Goal: Information Seeking & Learning: Learn about a topic

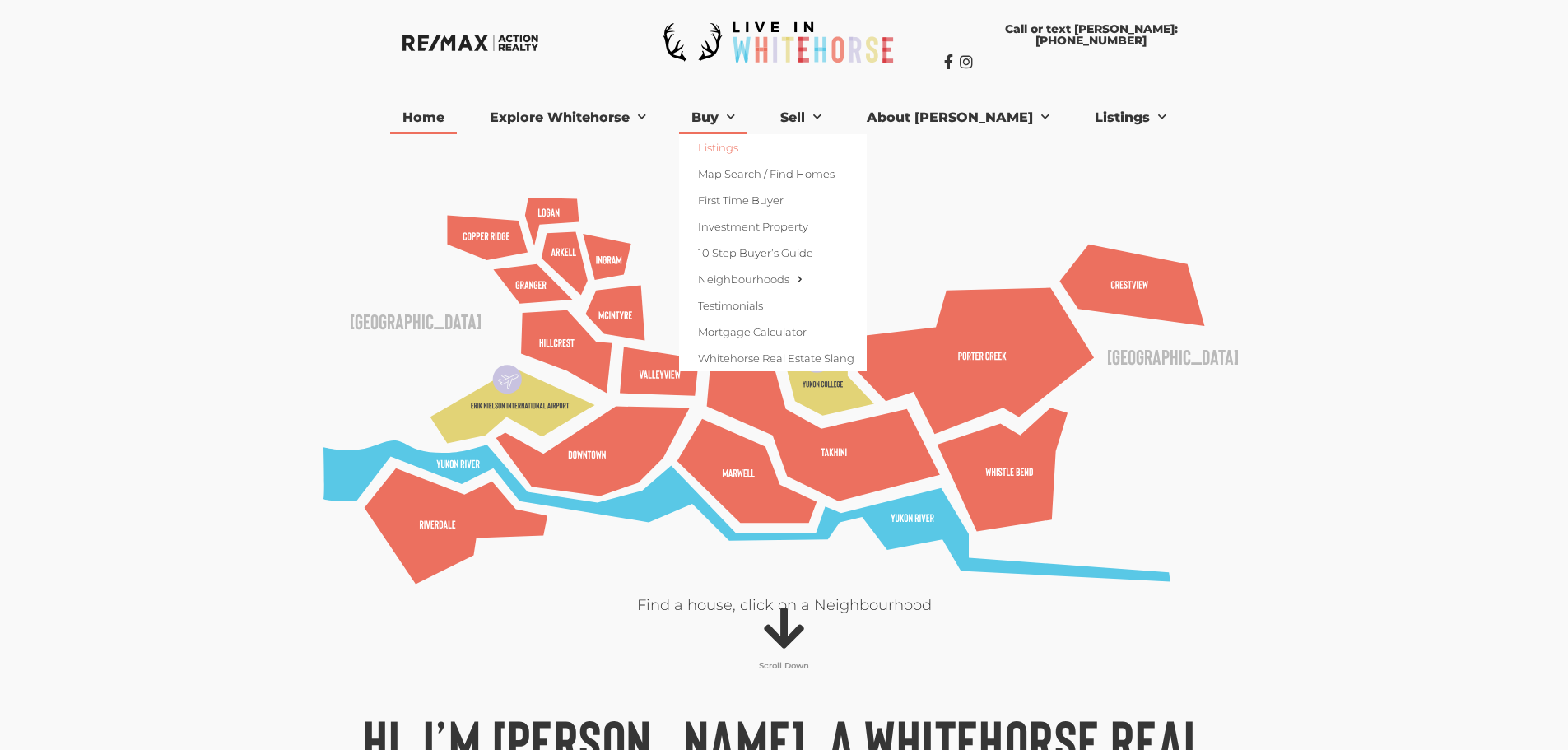
click at [752, 139] on link "Listings" at bounding box center [773, 147] width 187 height 27
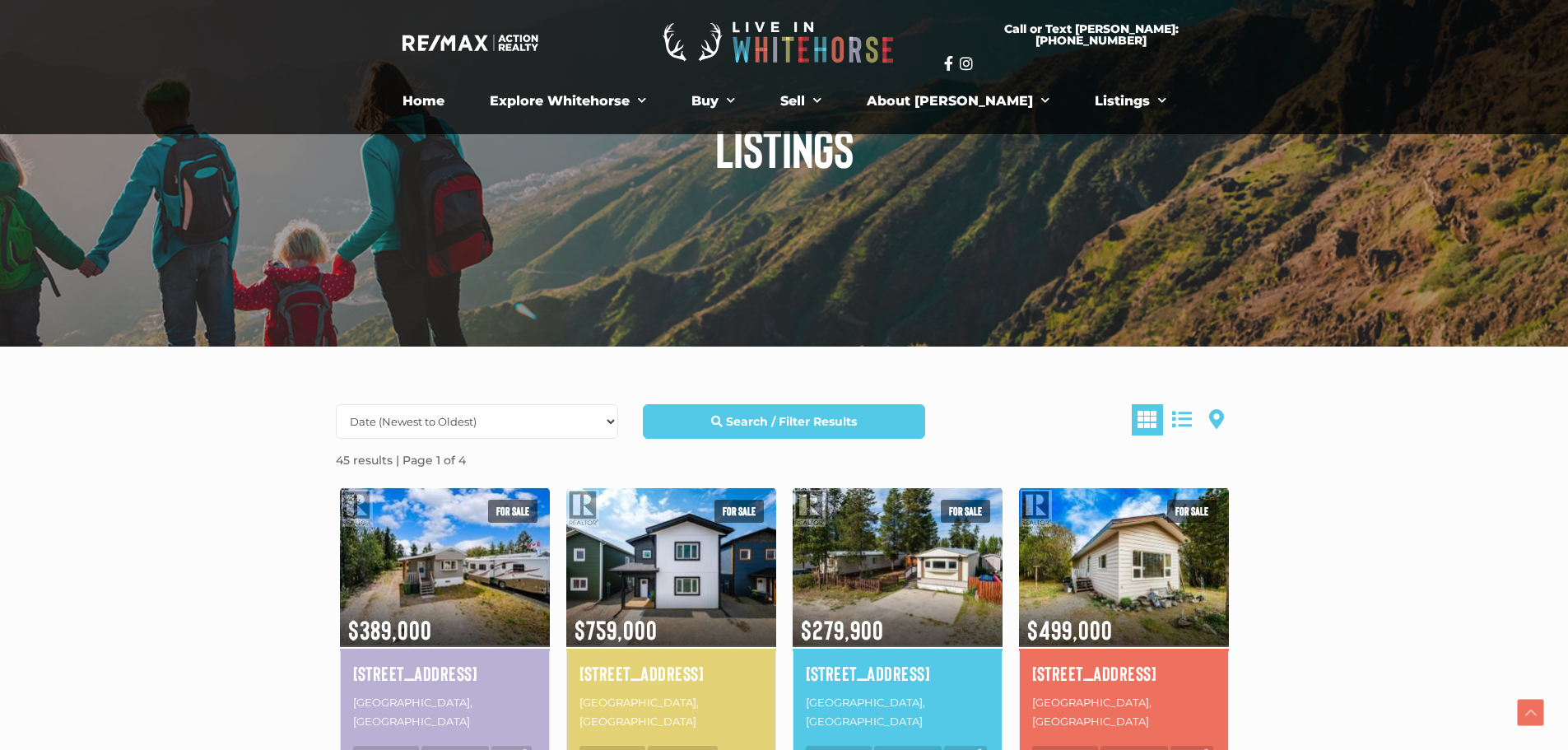
scroll to position [329, 0]
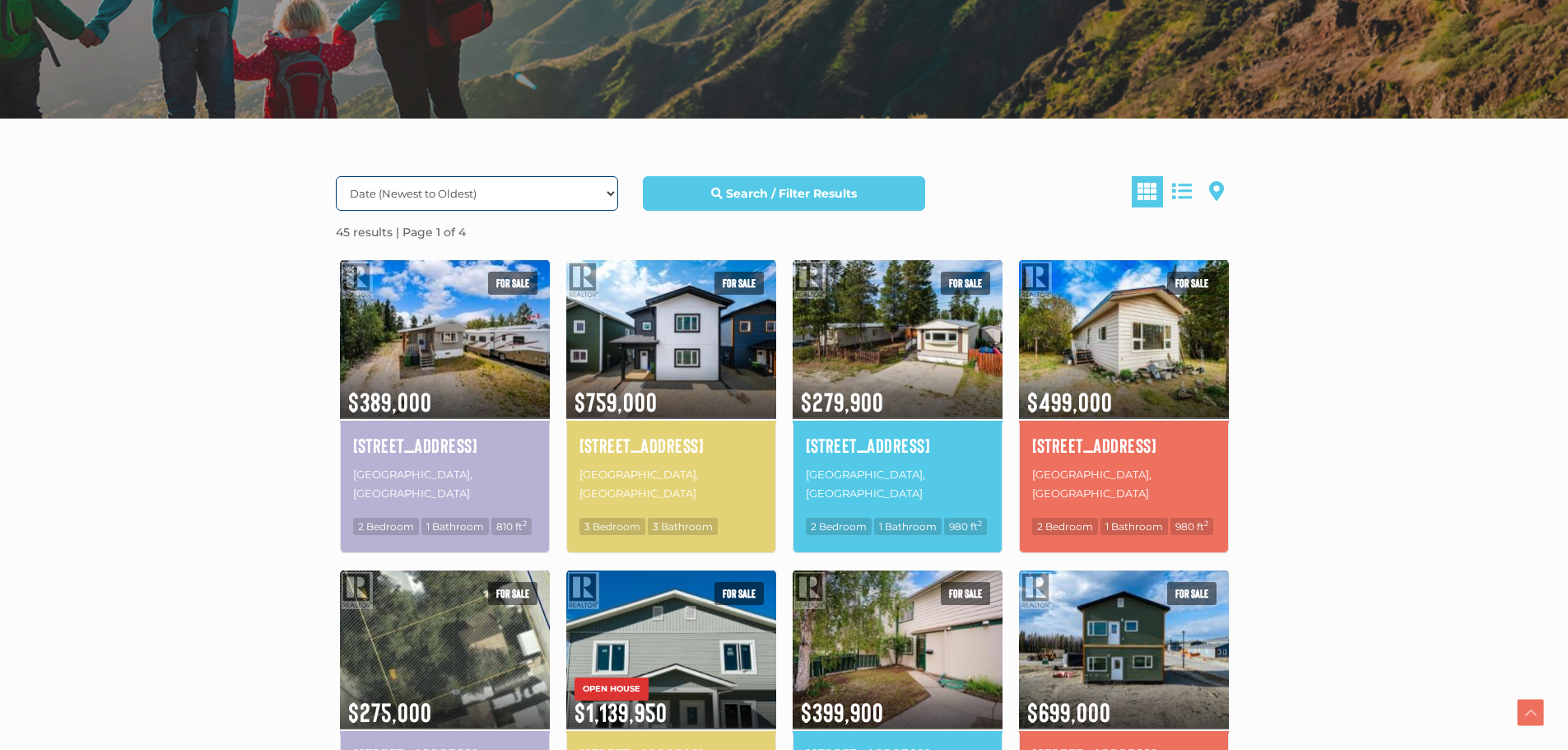
click at [610, 191] on select "Date (Newest to Oldest) Date (Oldest to Newest) Price (Highest to Lowest) Price…" at bounding box center [477, 194] width 282 height 34
select select "Price ASC, Lease ASC, property_id ASC"
click at [336, 176] on select "Date (Newest to Oldest) Date (Oldest to Newest) Price (Highest to Lowest) Price…" at bounding box center [477, 194] width 282 height 34
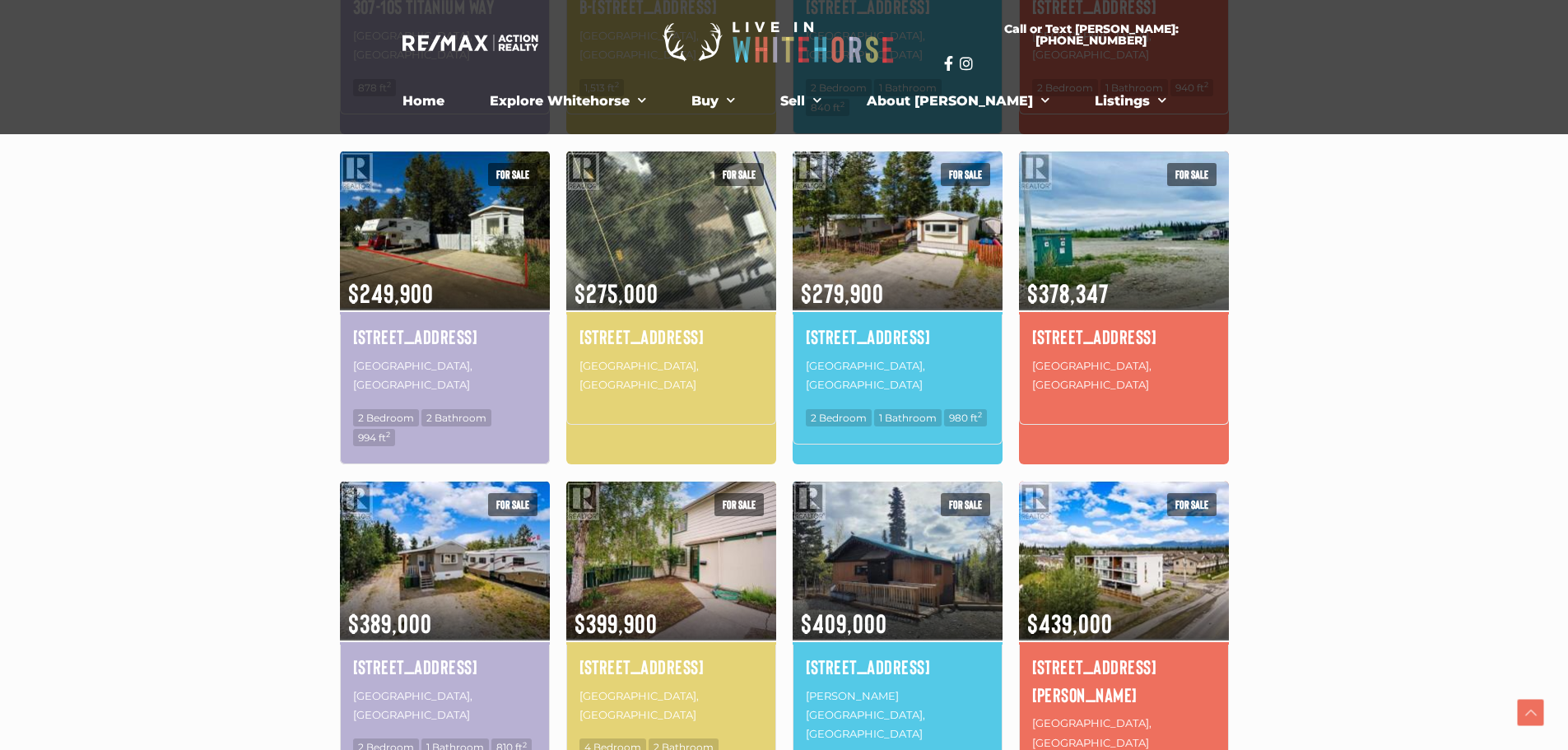
scroll to position [741, 0]
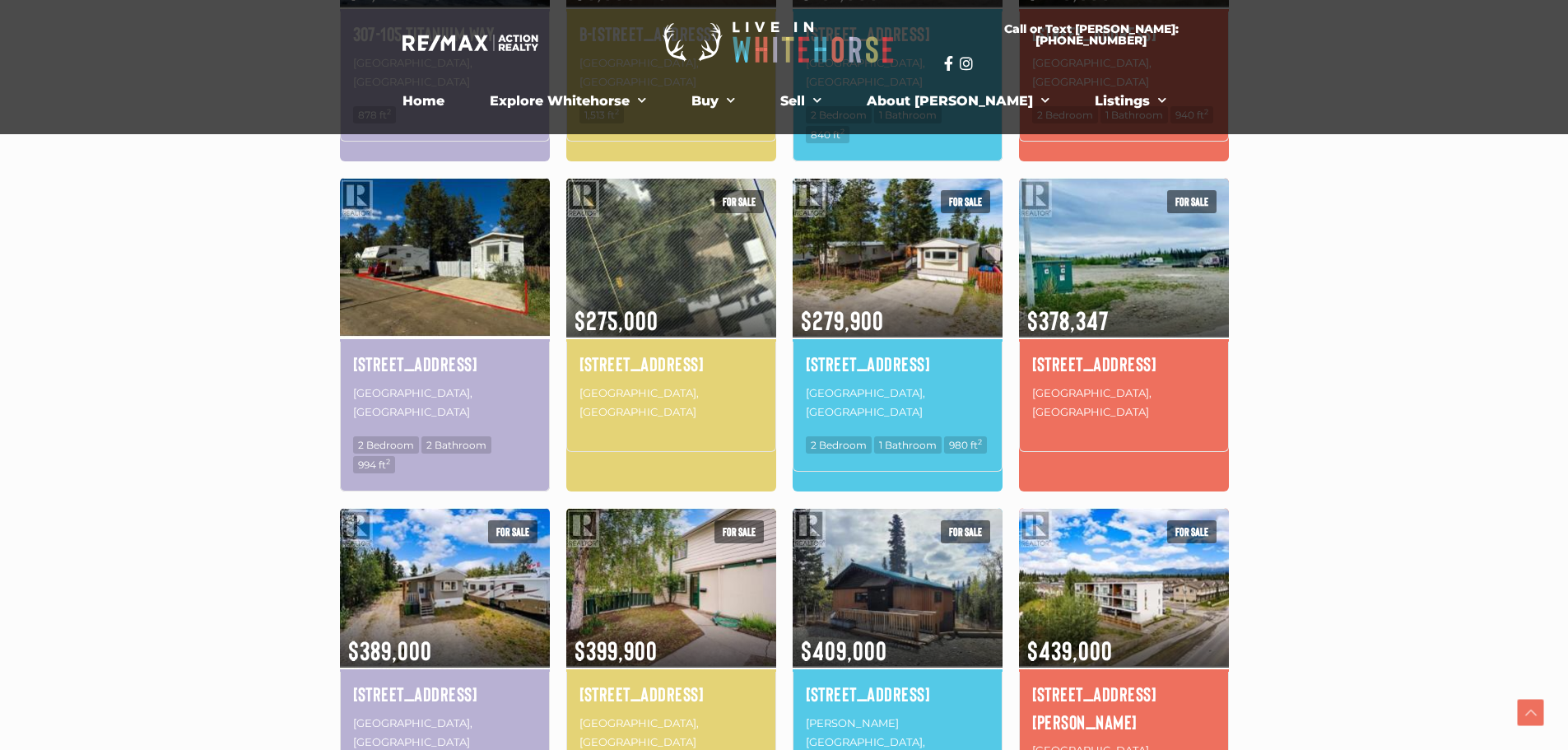
click at [492, 231] on img at bounding box center [444, 257] width 210 height 164
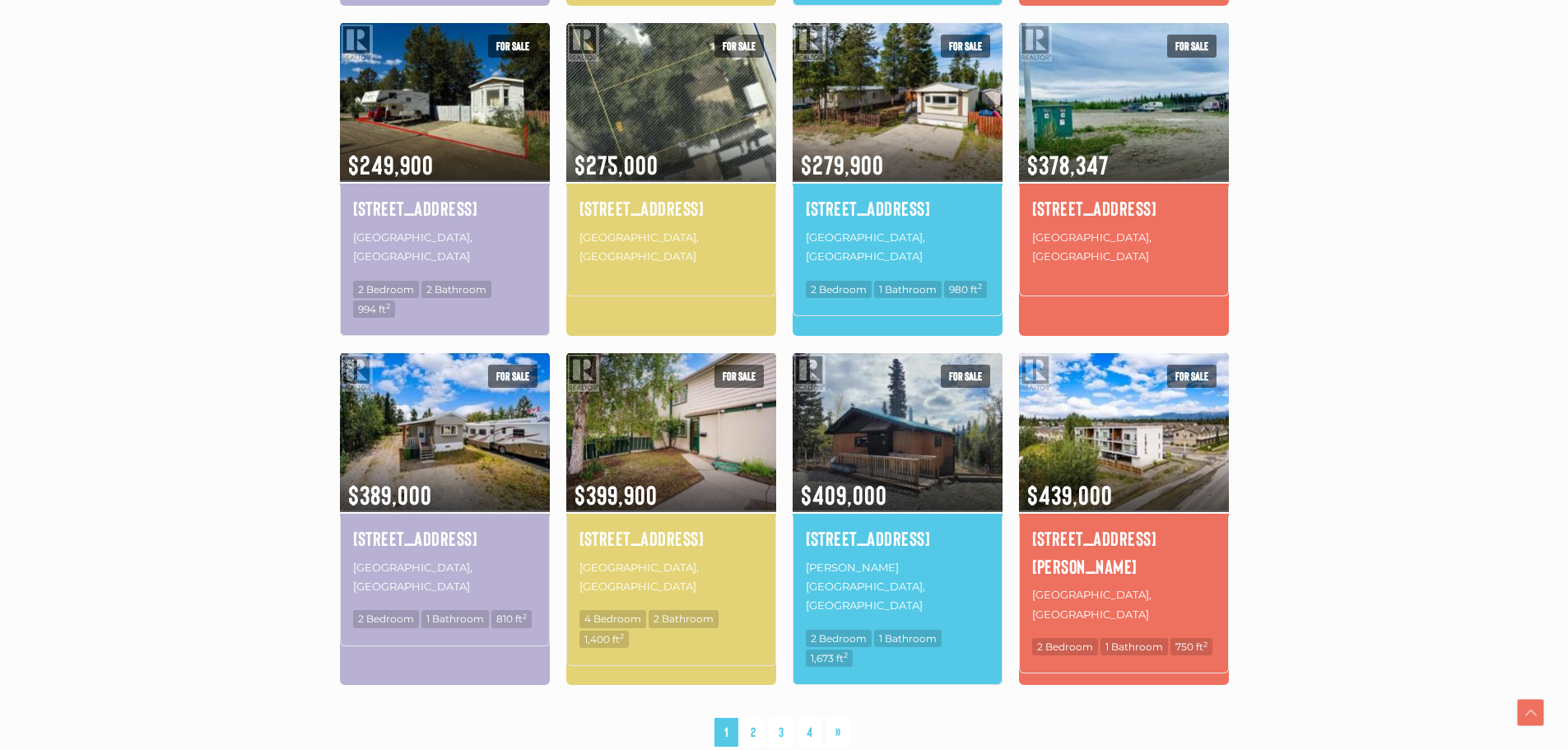
scroll to position [906, 0]
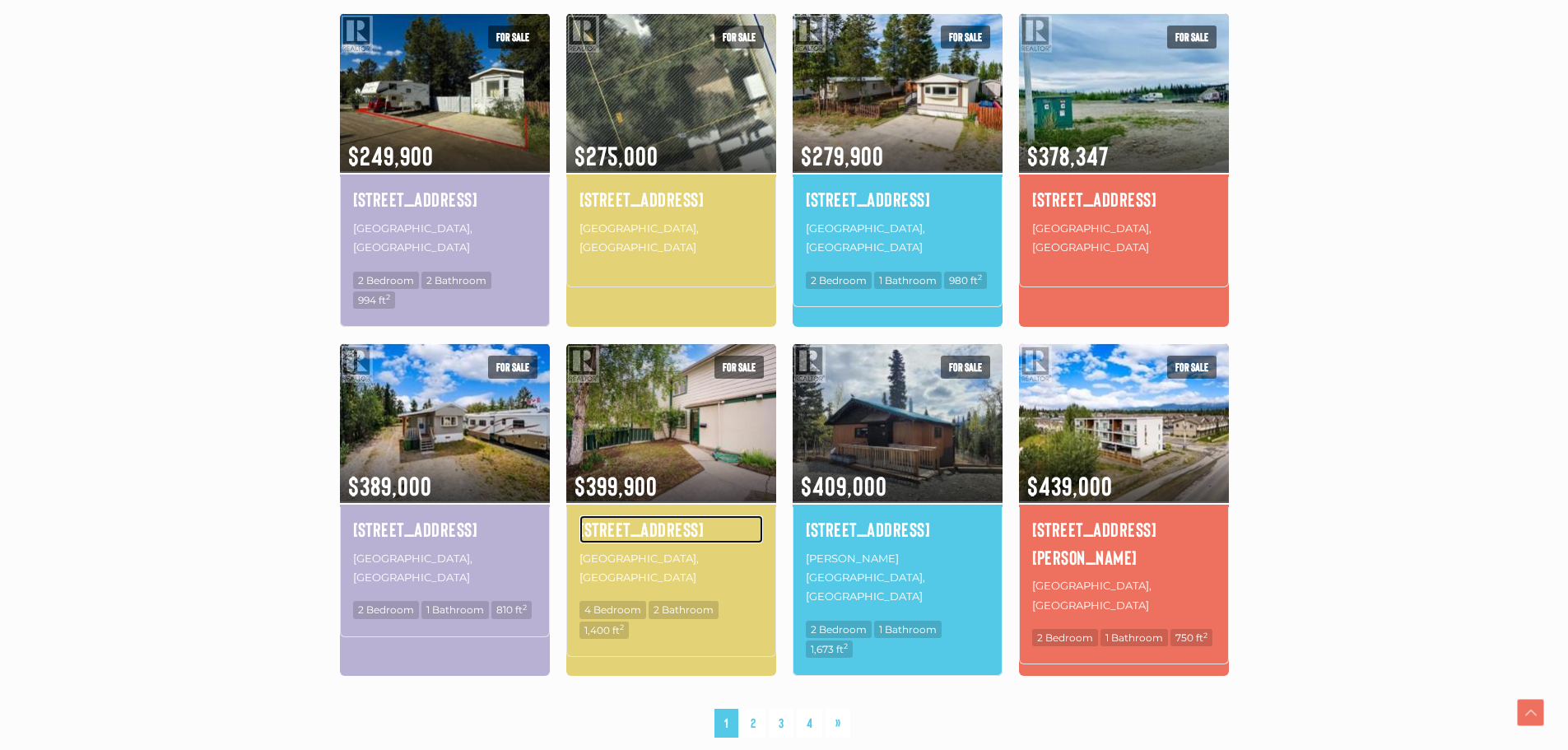
click at [611, 515] on h4 "[STREET_ADDRESS]" at bounding box center [671, 529] width 184 height 28
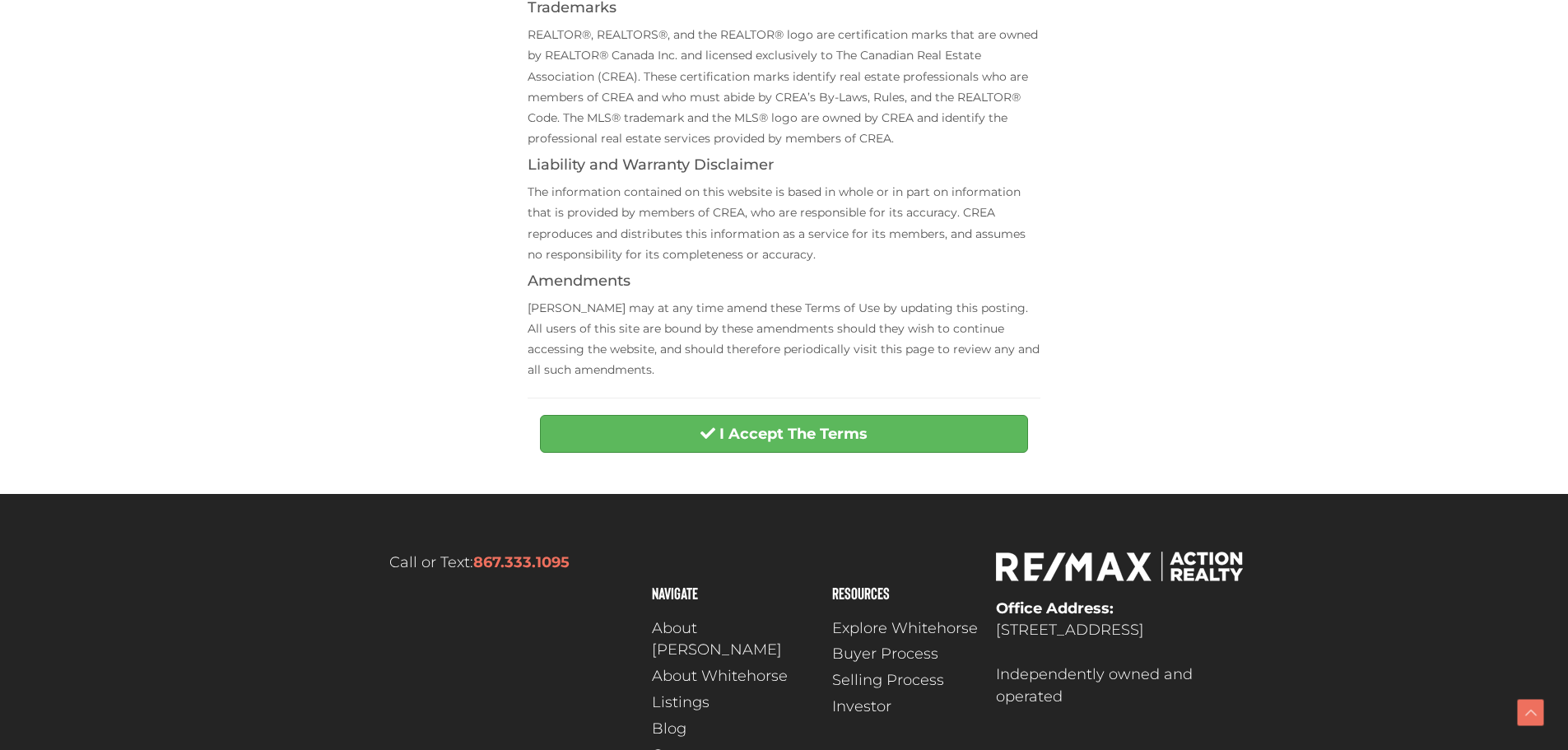
scroll to position [656, 0]
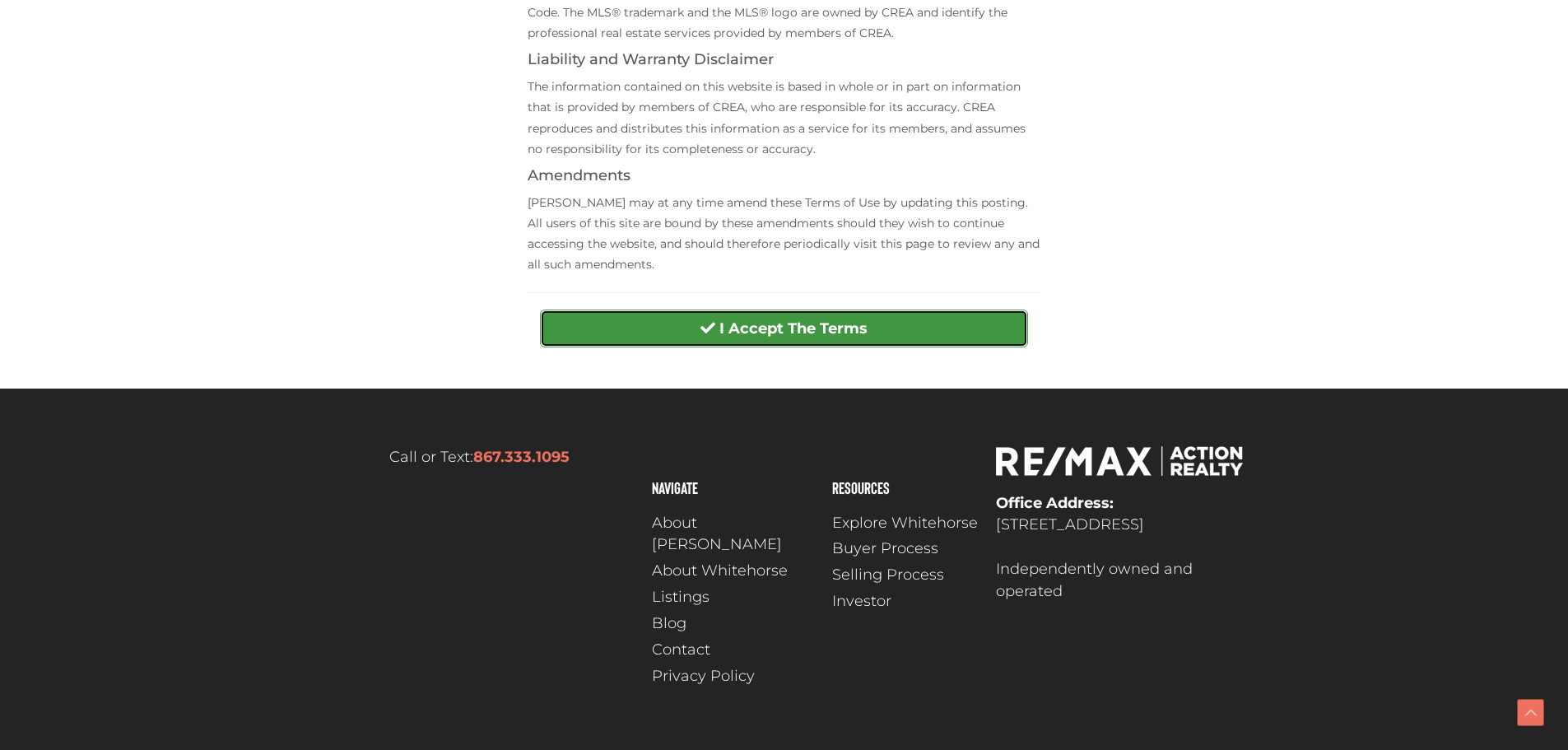
click at [784, 335] on strong "I Accept The Terms" at bounding box center [793, 328] width 148 height 18
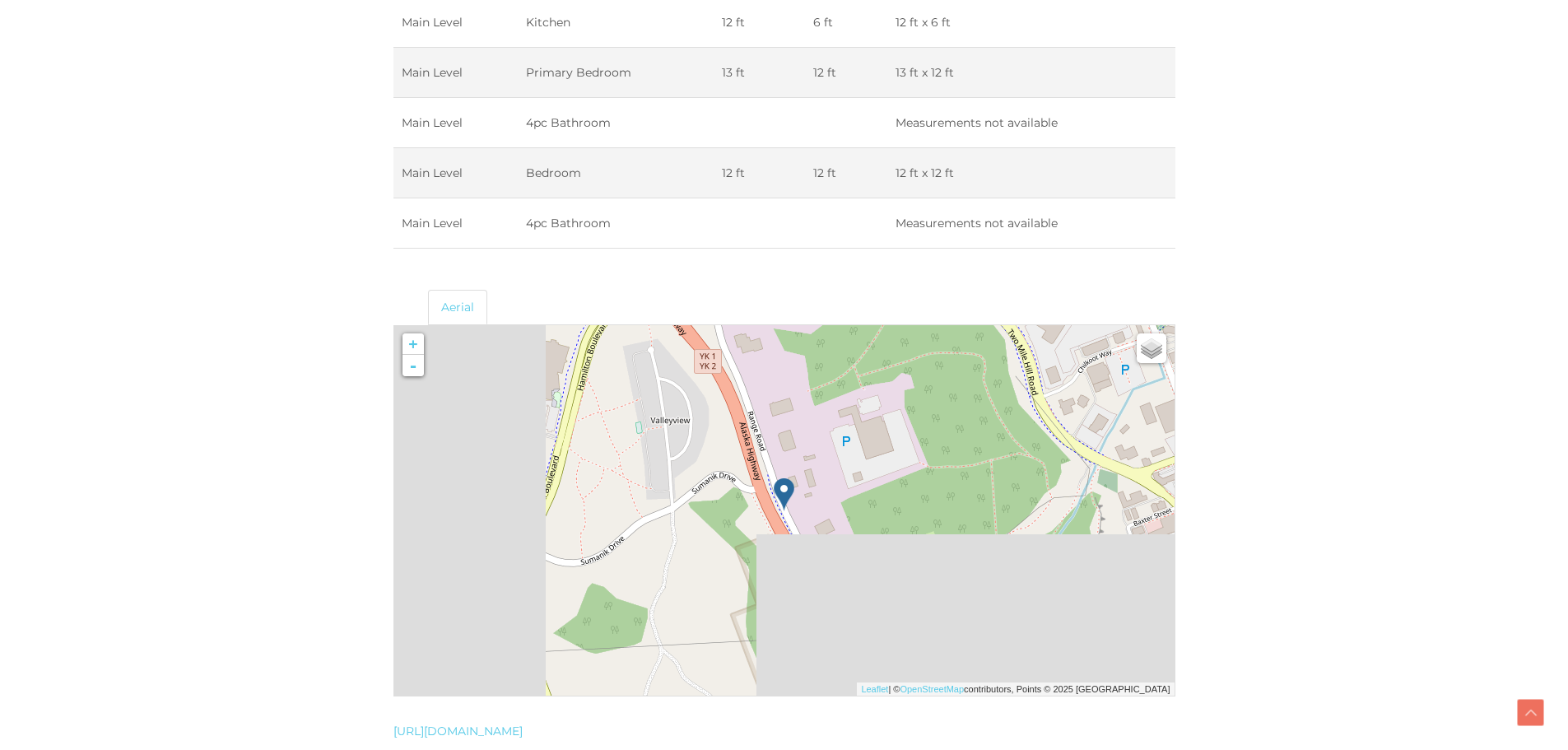
scroll to position [3200, 0]
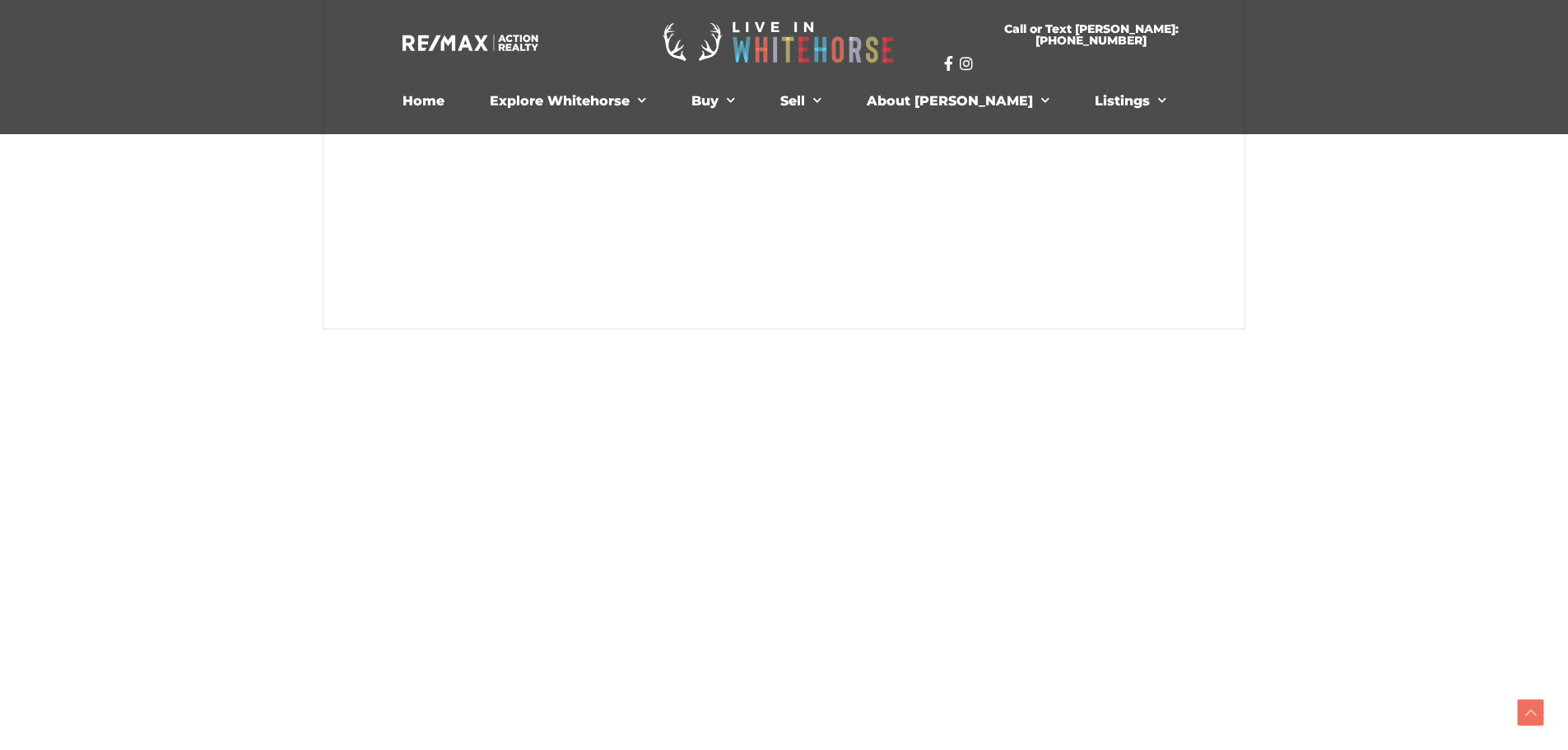
scroll to position [656, 0]
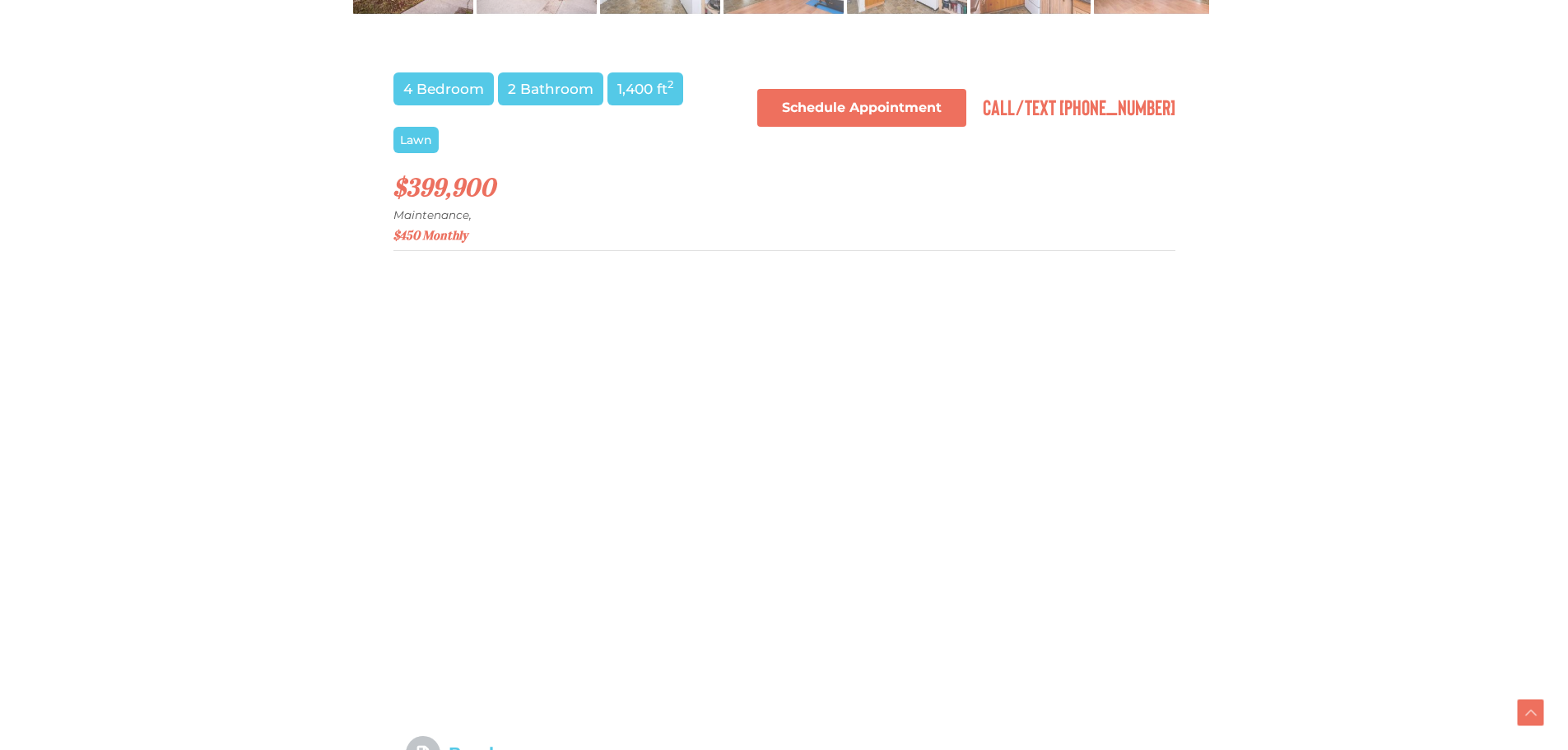
scroll to position [1153, 0]
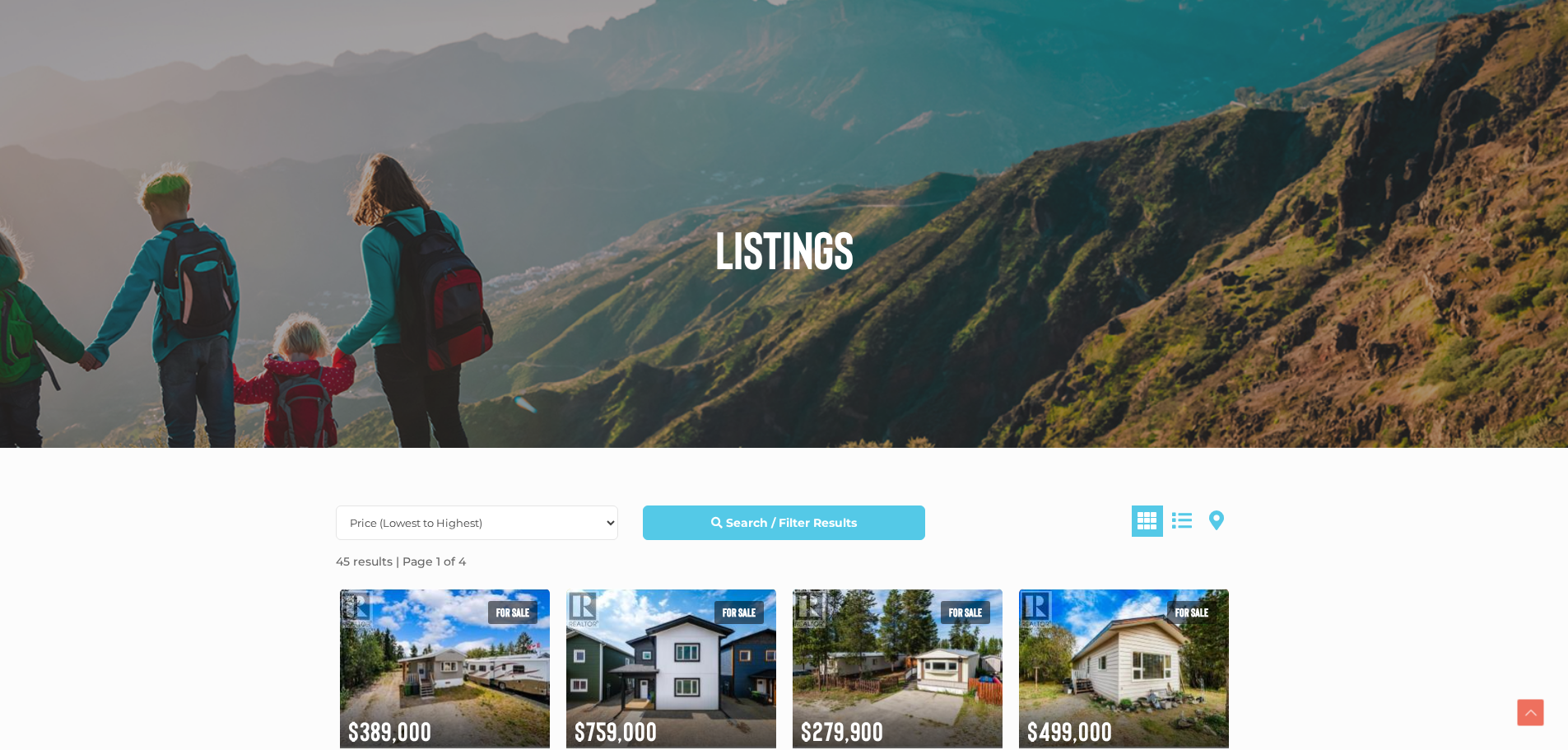
select select "Price ASC, Lease ASC, property_id ASC"
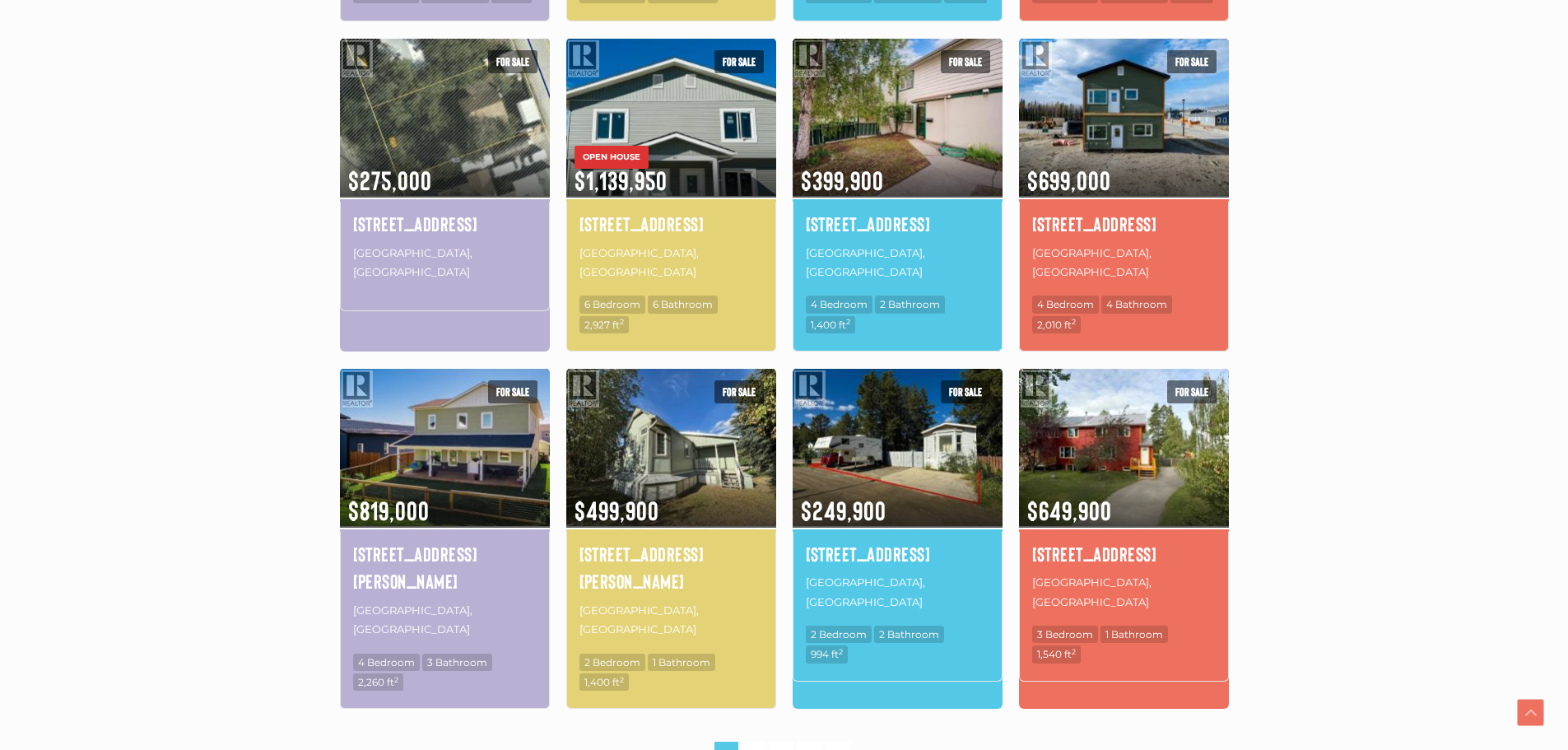
scroll to position [906, 0]
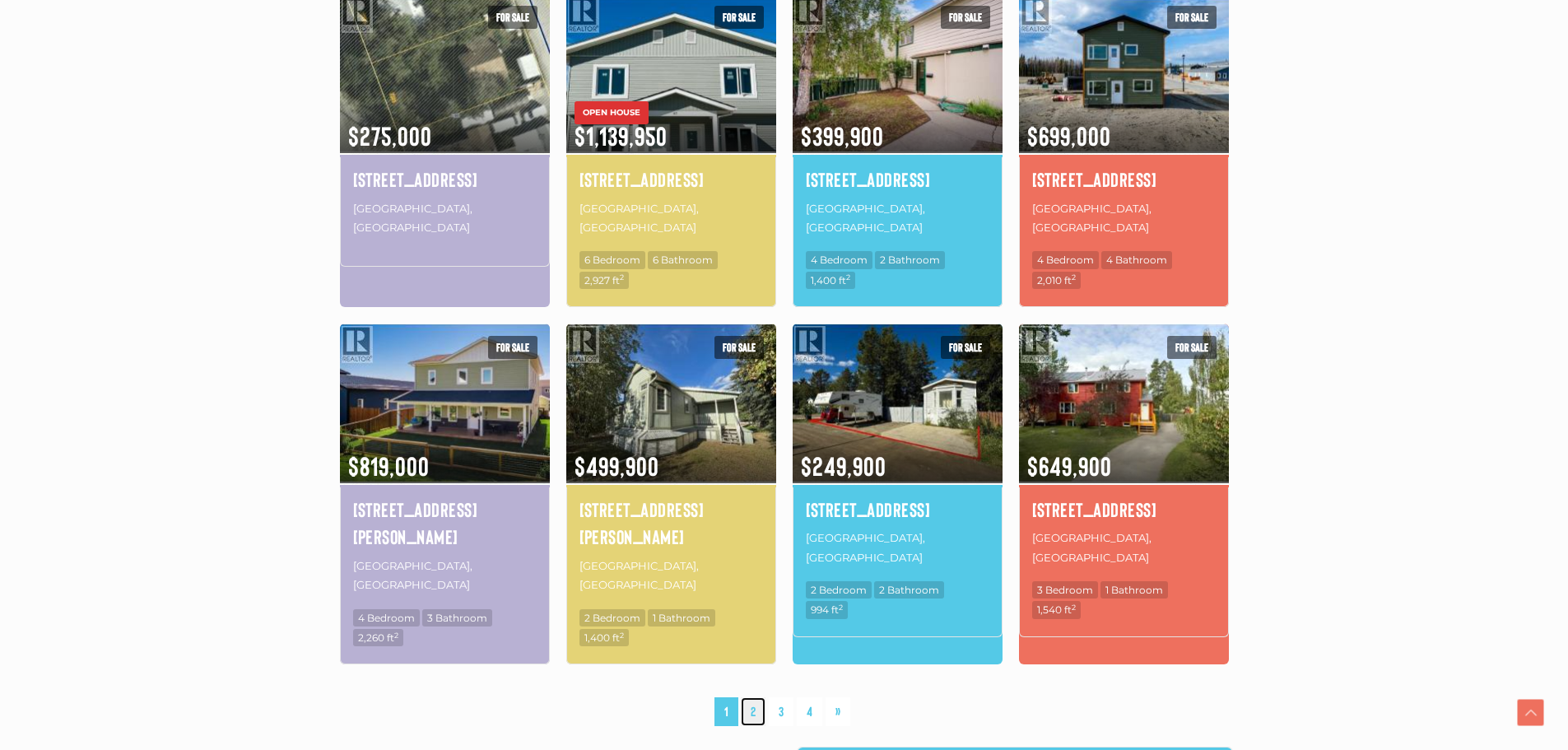
click at [752, 698] on link "2" at bounding box center [753, 712] width 25 height 29
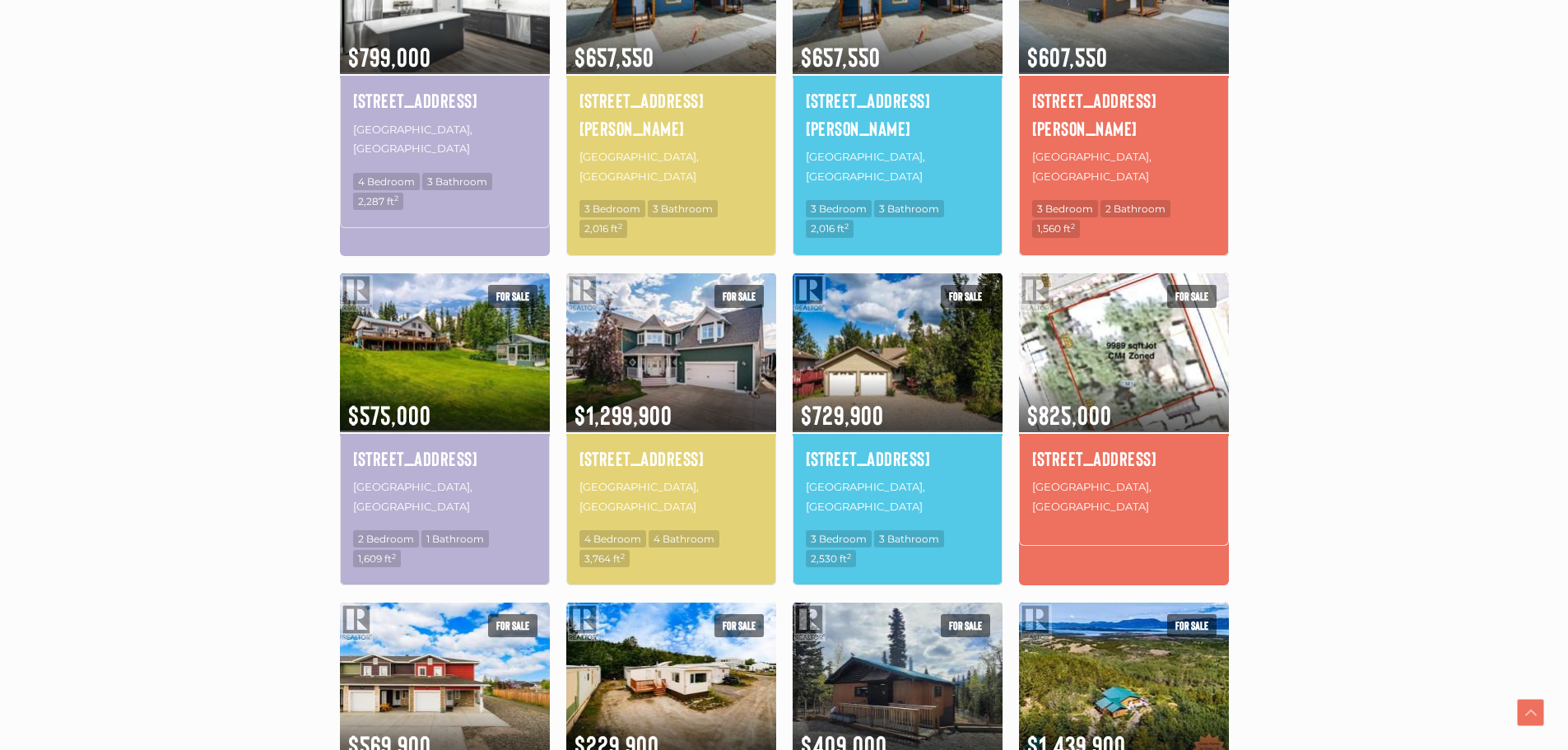
scroll to position [711, 0]
